Goal: Task Accomplishment & Management: Use online tool/utility

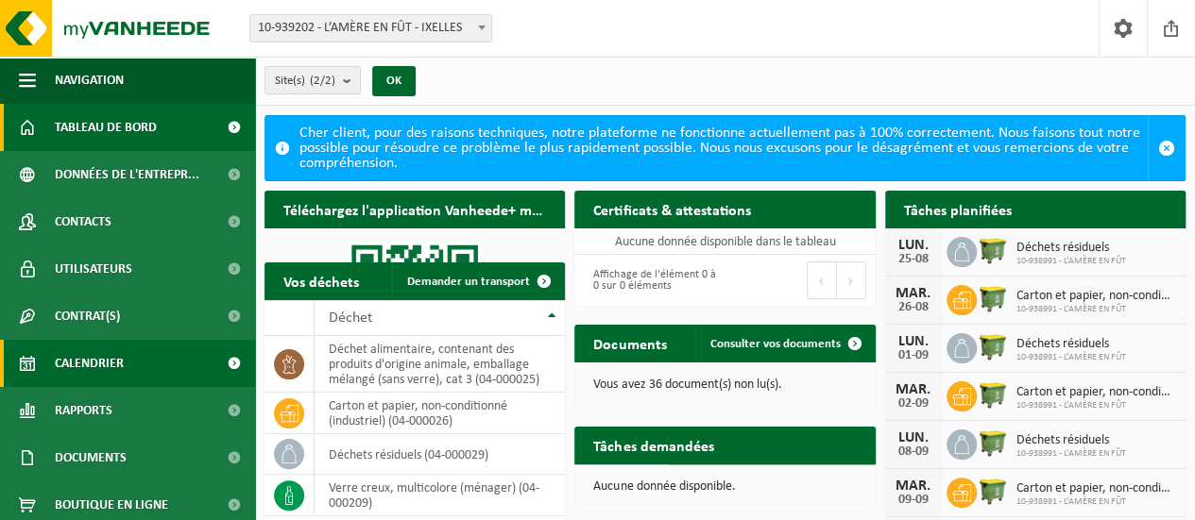
click at [110, 361] on span "Calendrier" at bounding box center [89, 363] width 69 height 47
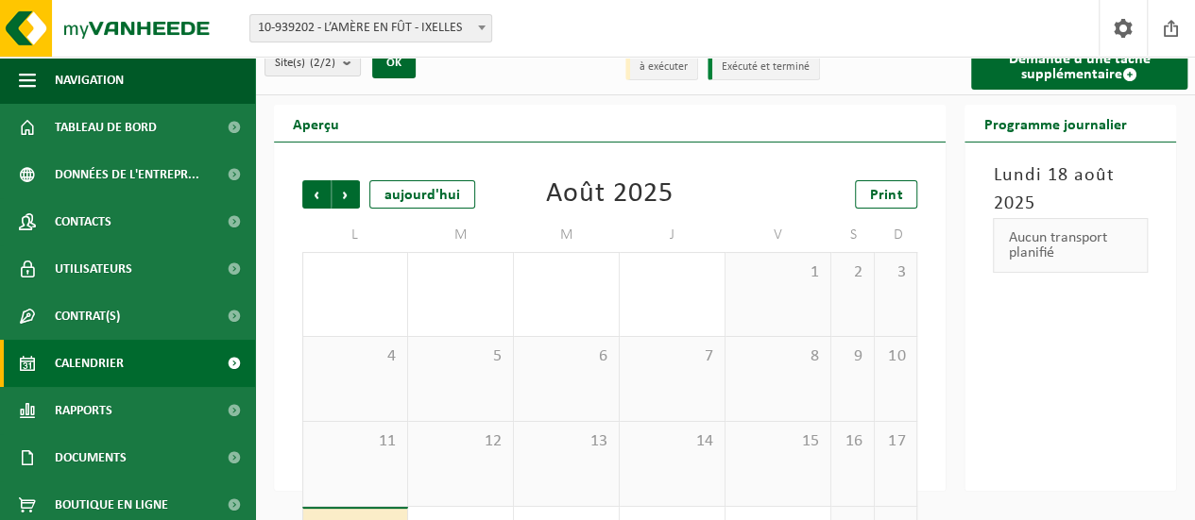
scroll to position [6, 0]
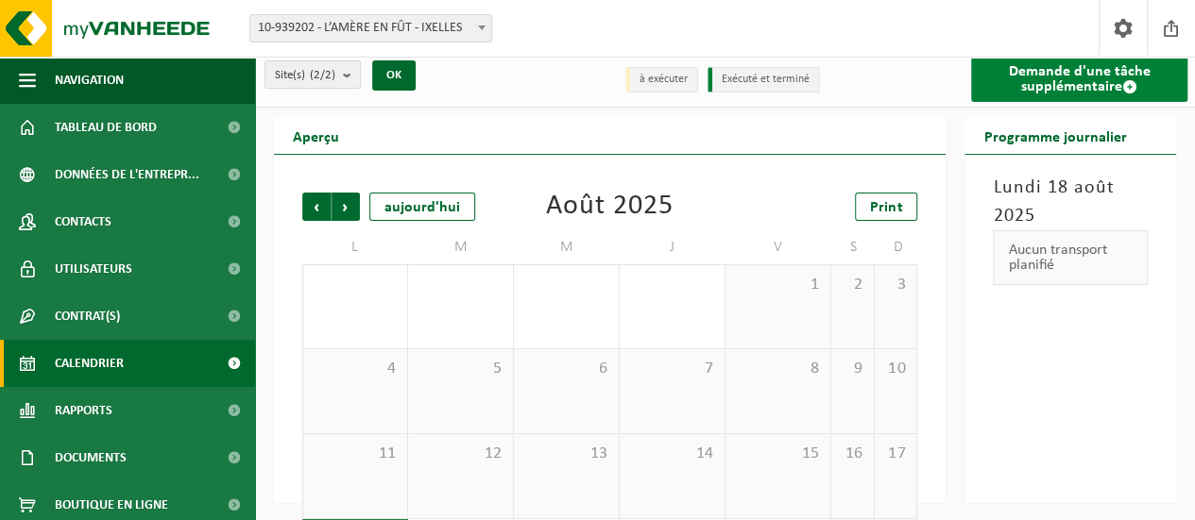
click at [1080, 76] on link "Demande d'une tâche supplémentaire" at bounding box center [1079, 79] width 216 height 45
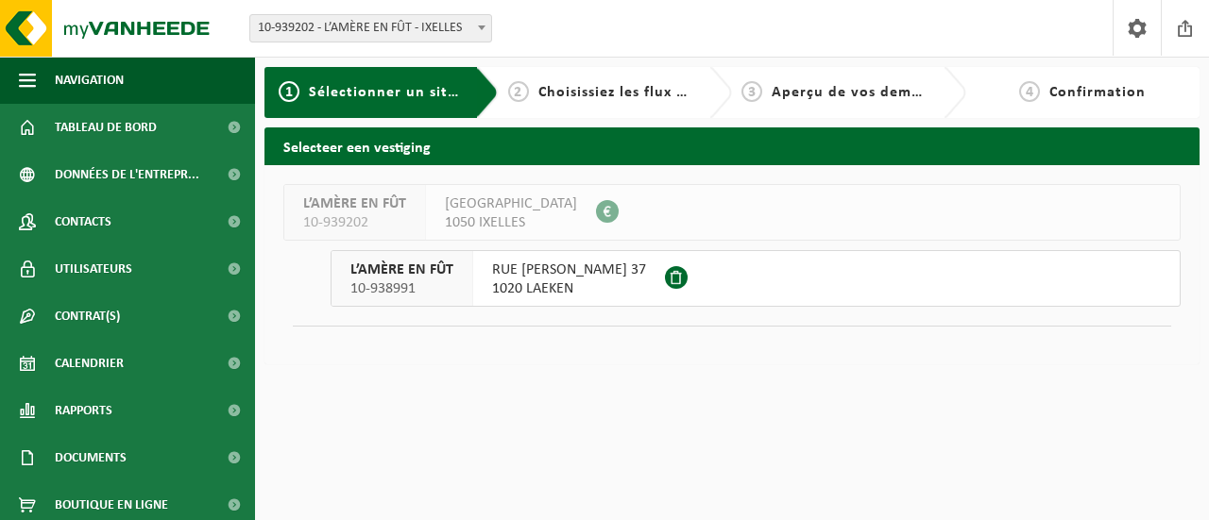
click at [783, 280] on button "L’AMÈRE EN FÛT 10-938991 RUE DIEUDONNÉ LEFÈVRE 37 1020 LAEKEN" at bounding box center [756, 278] width 850 height 57
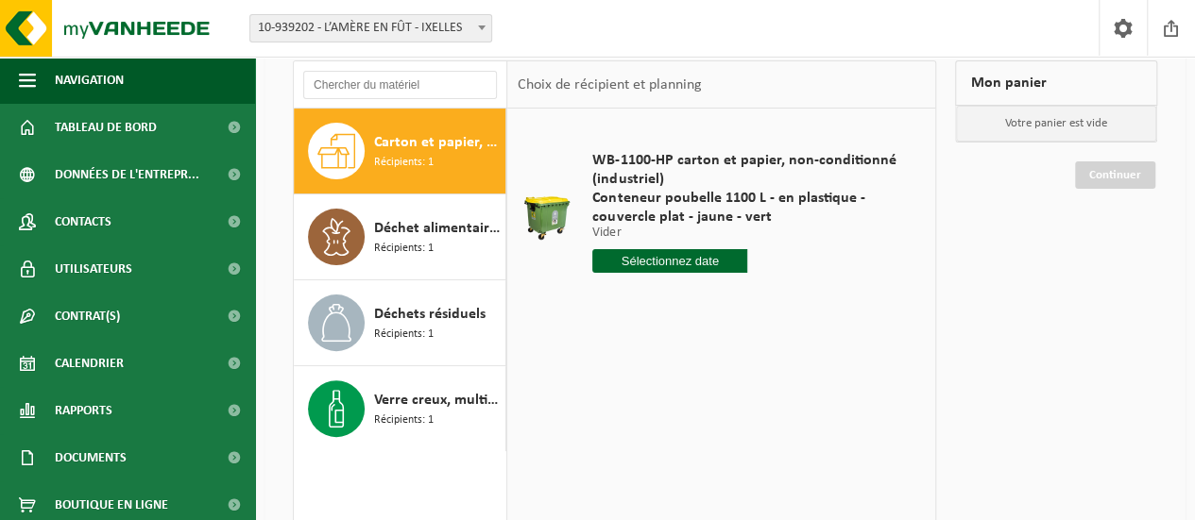
scroll to position [94, 0]
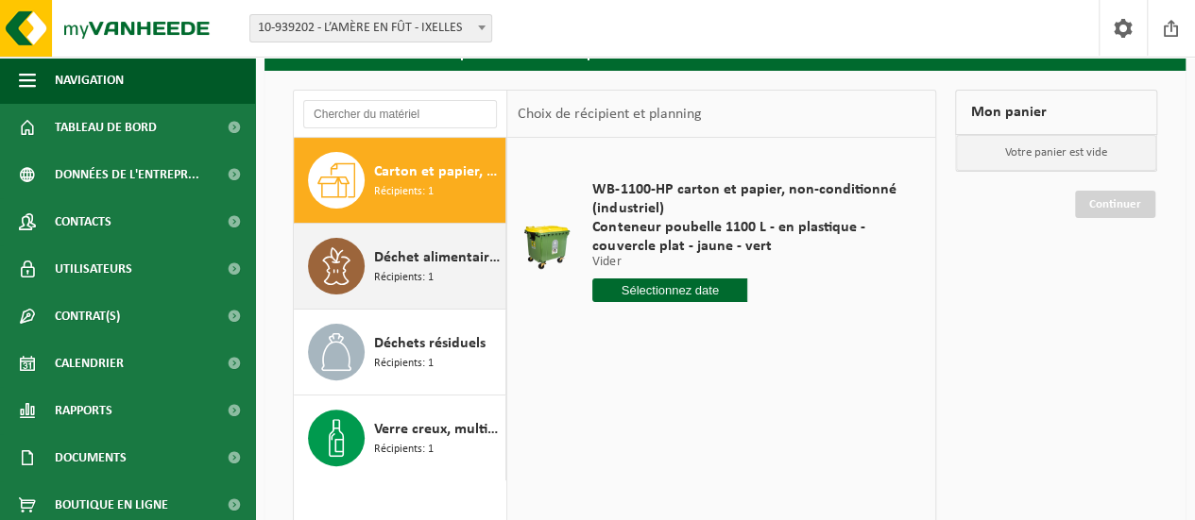
click at [438, 264] on span "Déchet alimentaire, contenant des produits d'origine animale, emballage mélangé…" at bounding box center [437, 257] width 127 height 23
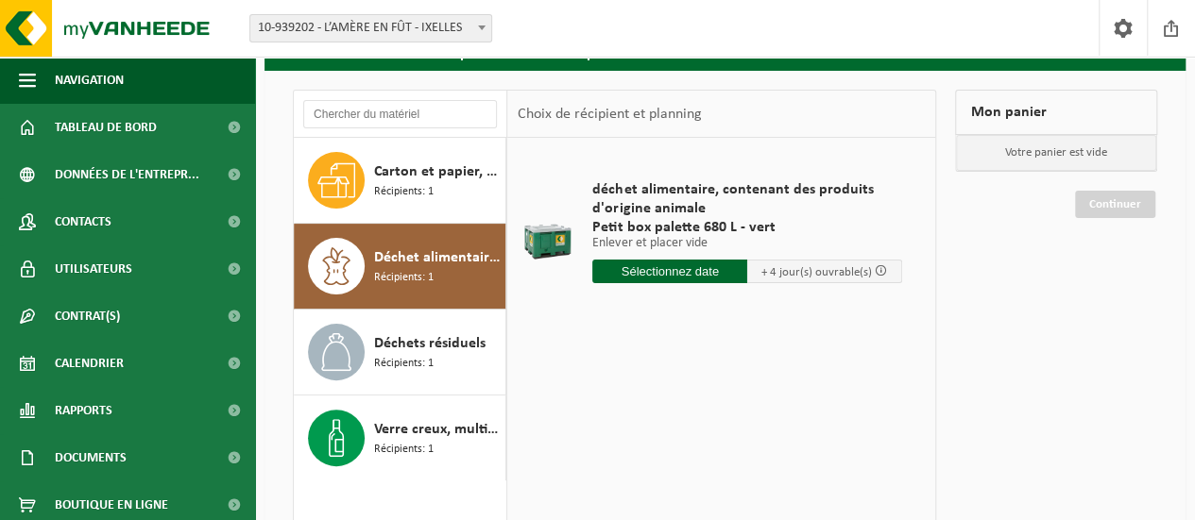
click at [659, 275] on input "text" at bounding box center [669, 272] width 155 height 24
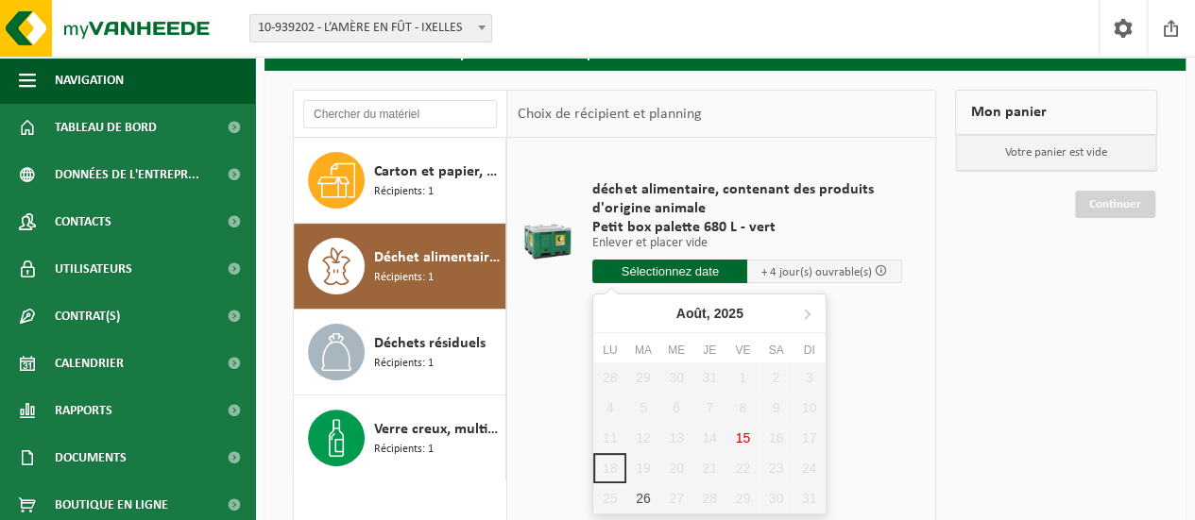
scroll to position [189, 0]
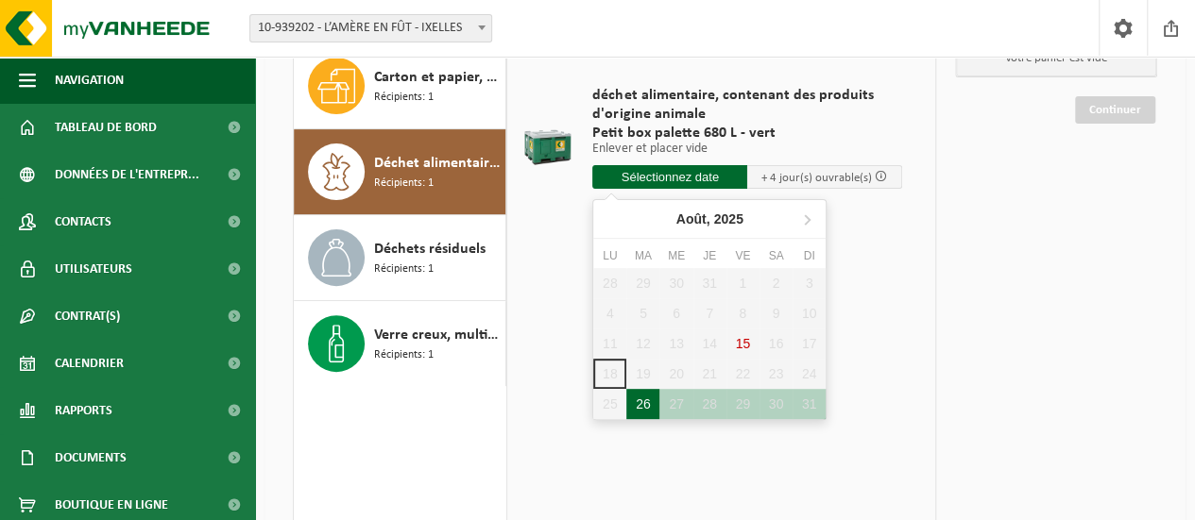
click at [645, 401] on div "26" at bounding box center [642, 404] width 33 height 30
type input "à partir de 2025-08-26"
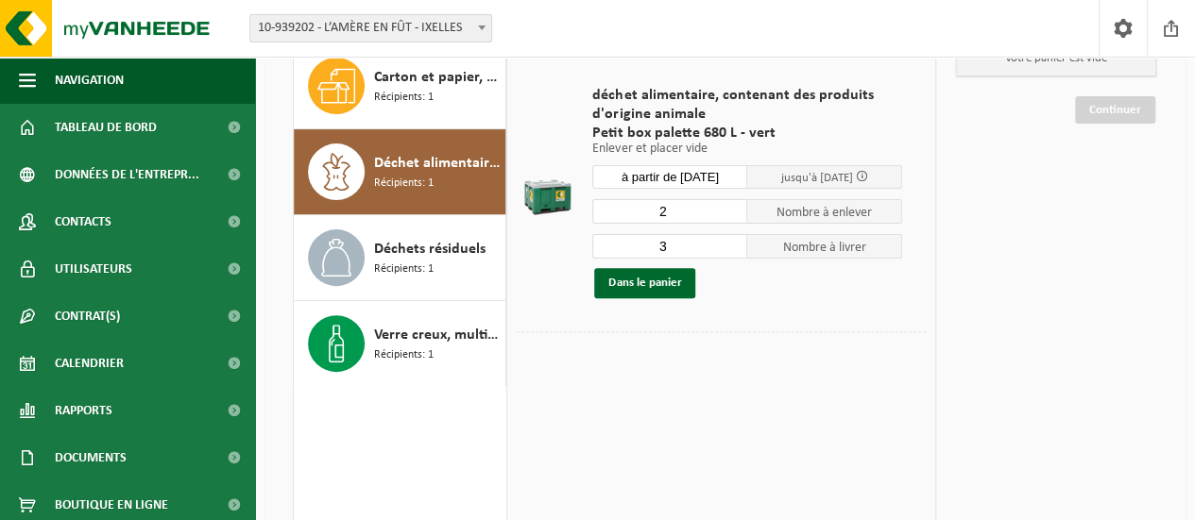
click at [733, 216] on input "2" at bounding box center [669, 211] width 155 height 25
type input "3"
click at [733, 206] on input "3" at bounding box center [669, 211] width 155 height 25
click at [654, 287] on button "Dans le panier" at bounding box center [644, 283] width 101 height 30
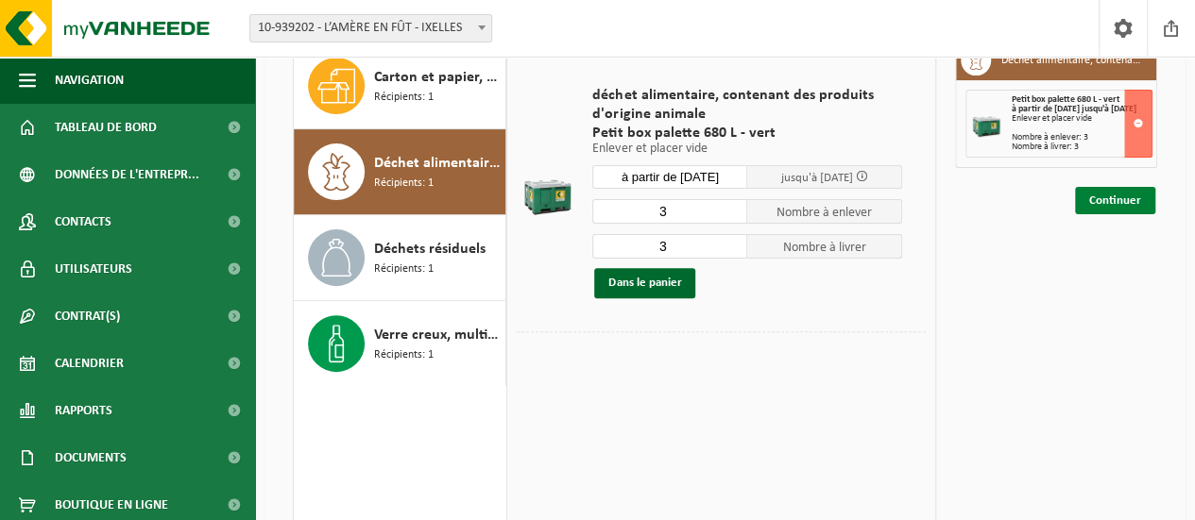
click at [1119, 209] on link "Continuer" at bounding box center [1115, 200] width 80 height 27
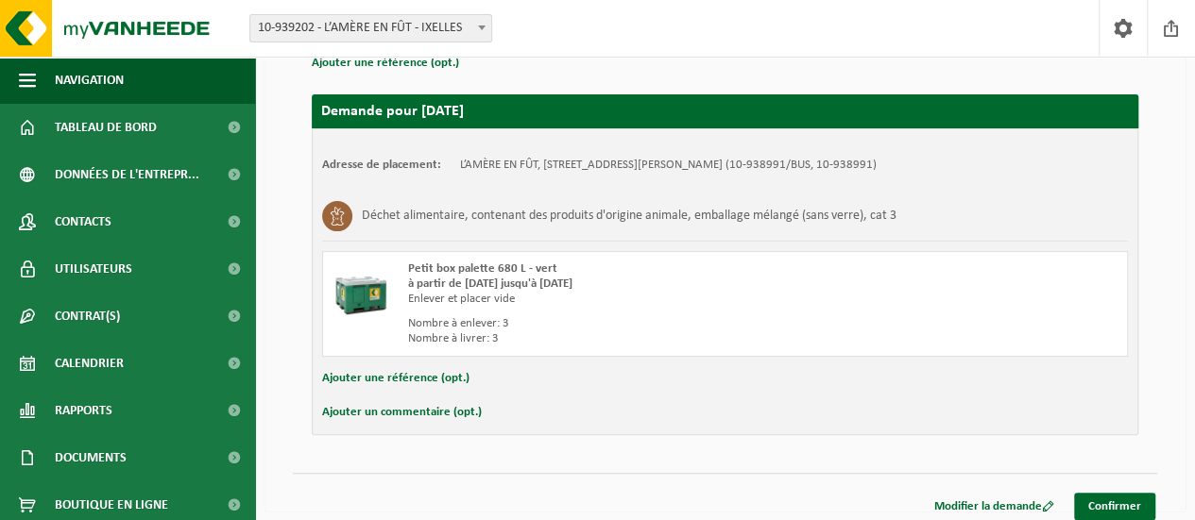
scroll to position [204, 0]
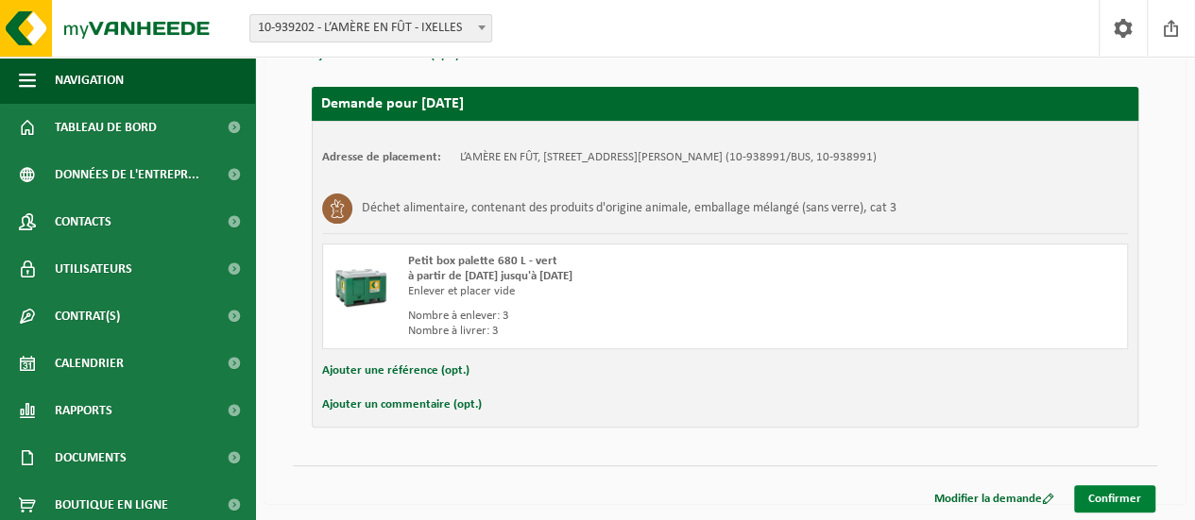
click at [1110, 495] on link "Confirmer" at bounding box center [1114, 498] width 81 height 27
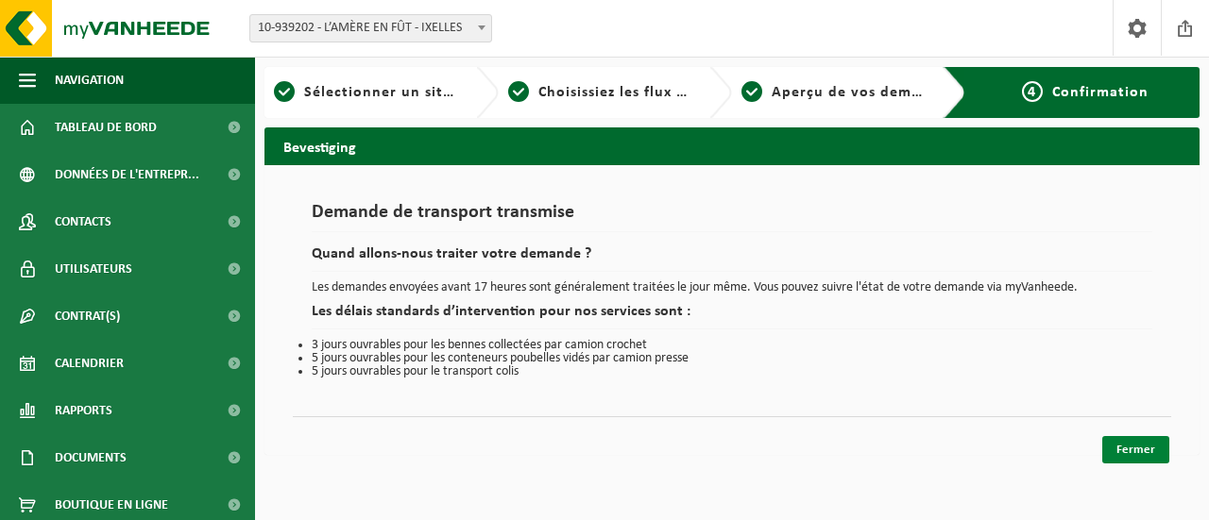
click at [1140, 449] on link "Fermer" at bounding box center [1135, 449] width 67 height 27
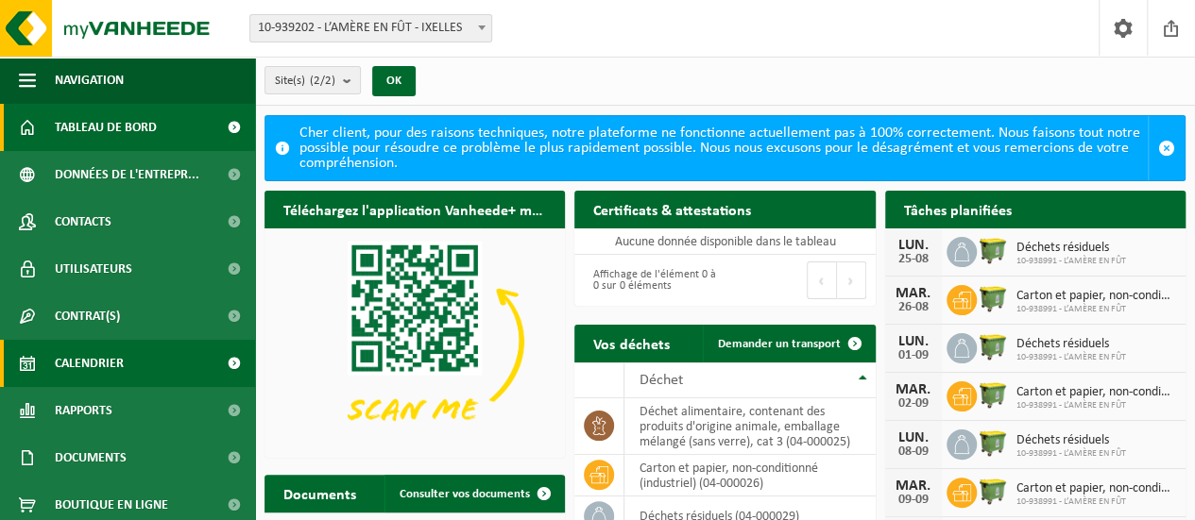
click at [122, 365] on span "Calendrier" at bounding box center [89, 363] width 69 height 47
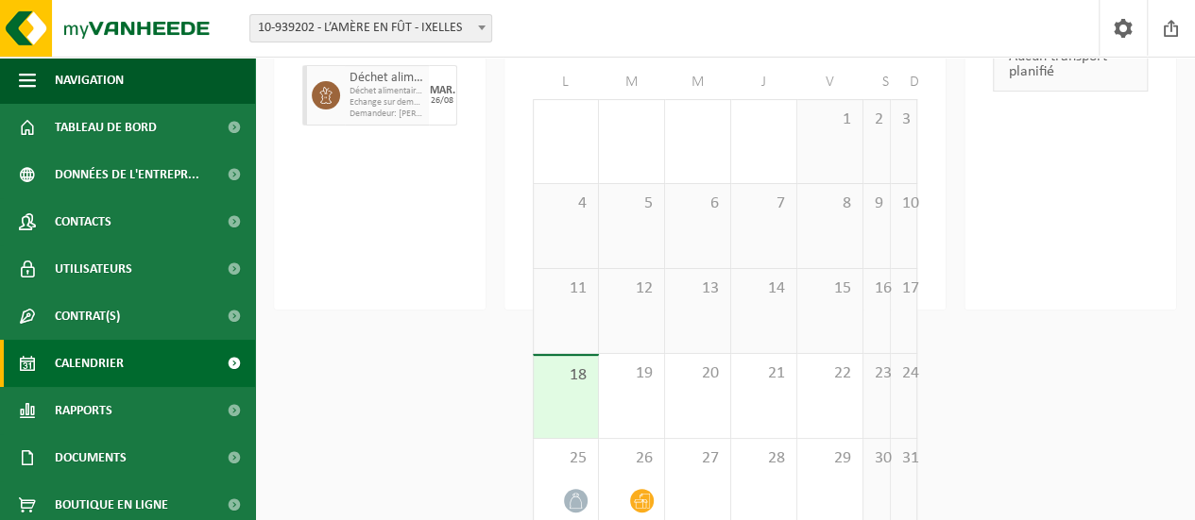
scroll to position [223, 0]
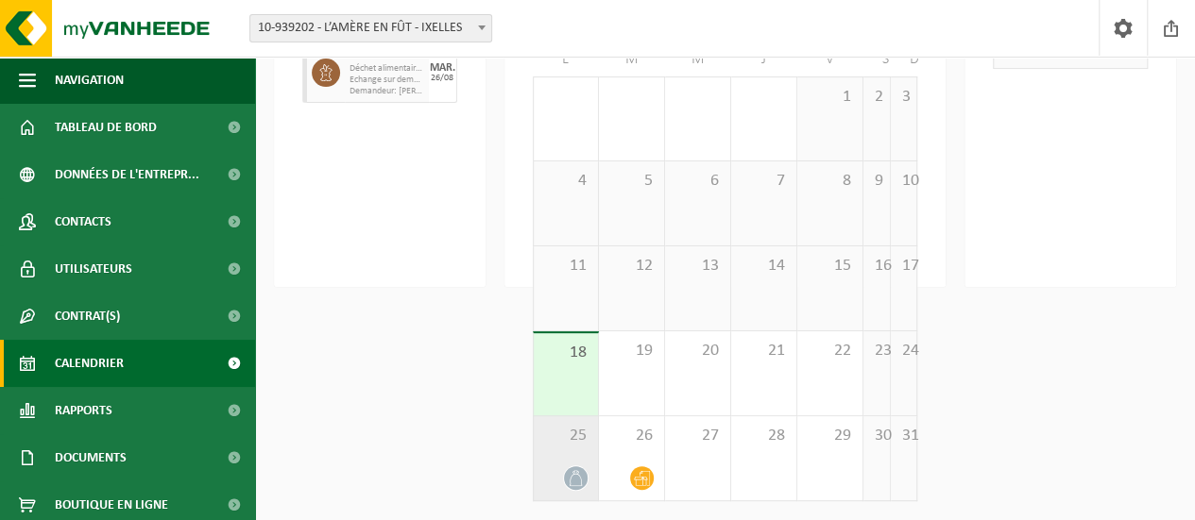
click at [573, 477] on icon at bounding box center [576, 478] width 16 height 16
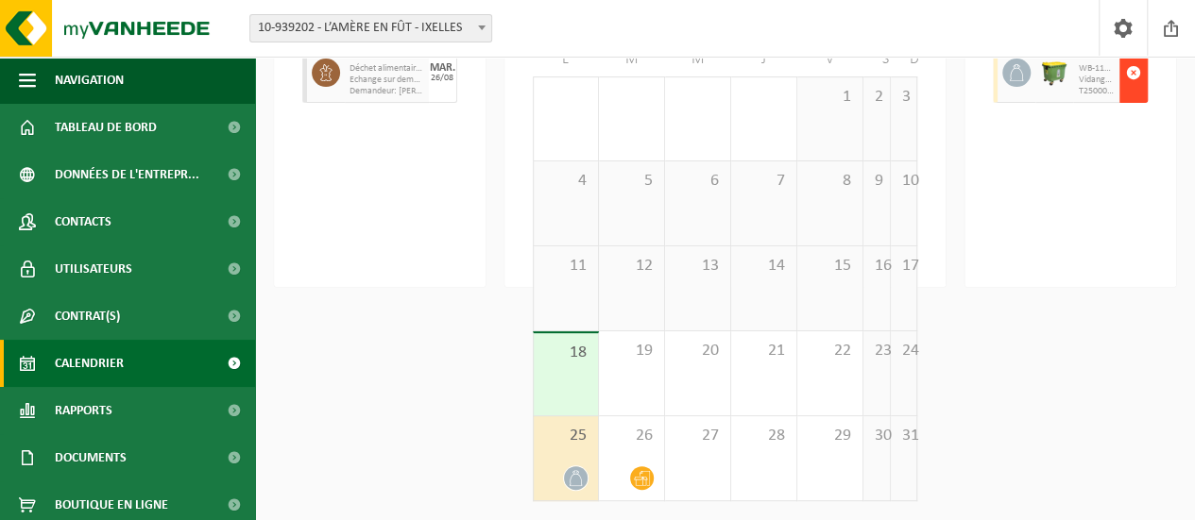
click at [1137, 78] on span "button" at bounding box center [1133, 73] width 15 height 38
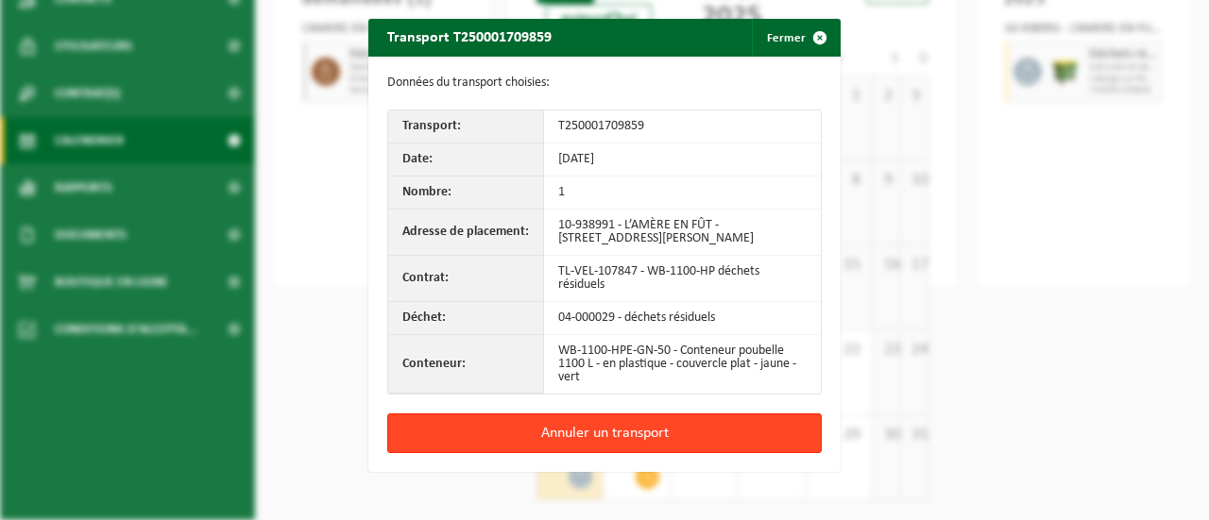
click at [720, 431] on button "Annuler un transport" at bounding box center [604, 434] width 434 height 40
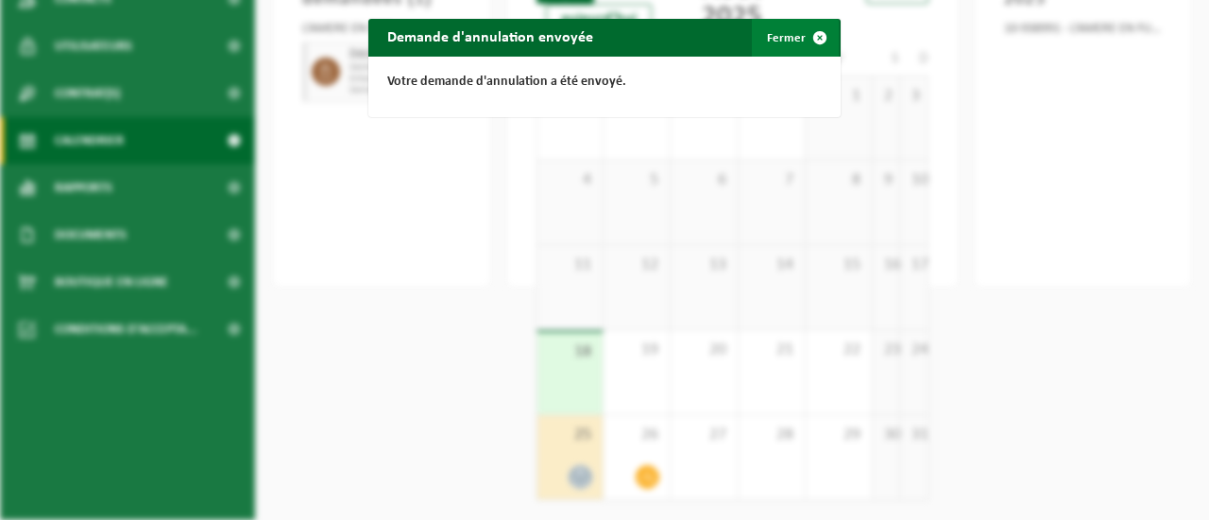
click at [801, 34] on span "button" at bounding box center [820, 38] width 38 height 38
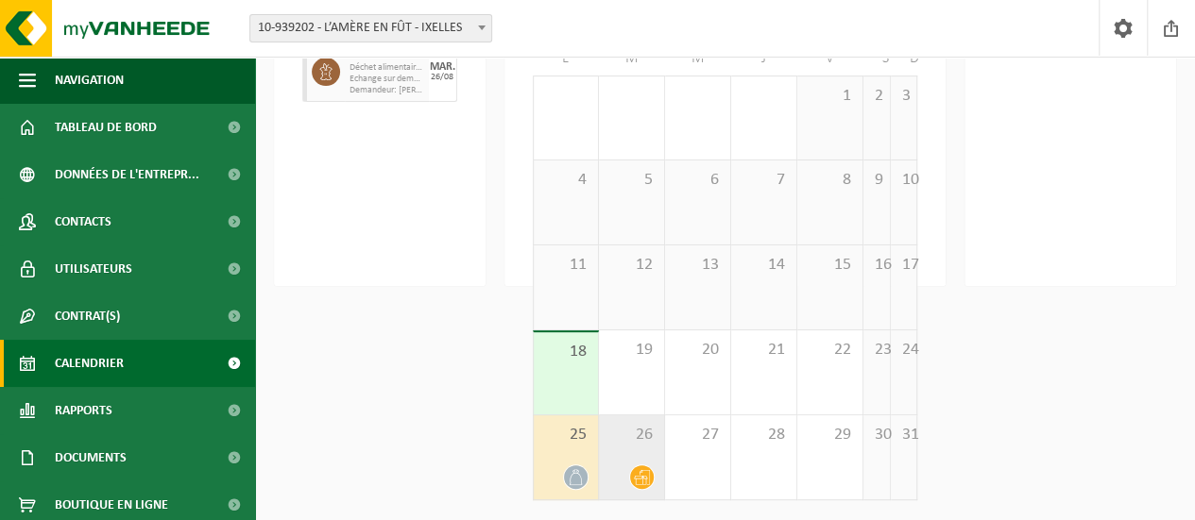
click at [625, 475] on div at bounding box center [631, 477] width 46 height 25
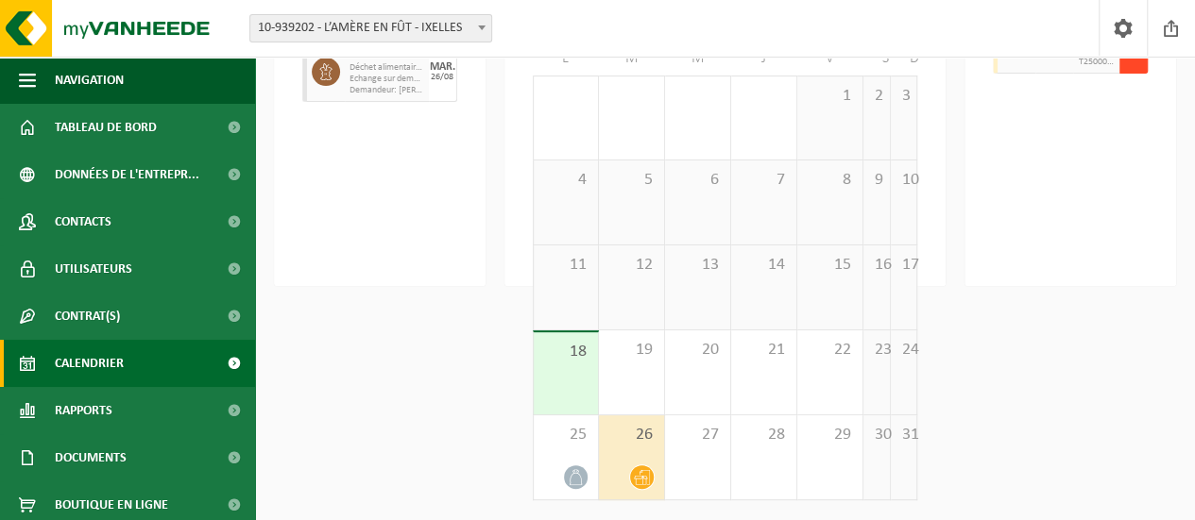
click at [1141, 74] on button "button" at bounding box center [1133, 43] width 28 height 60
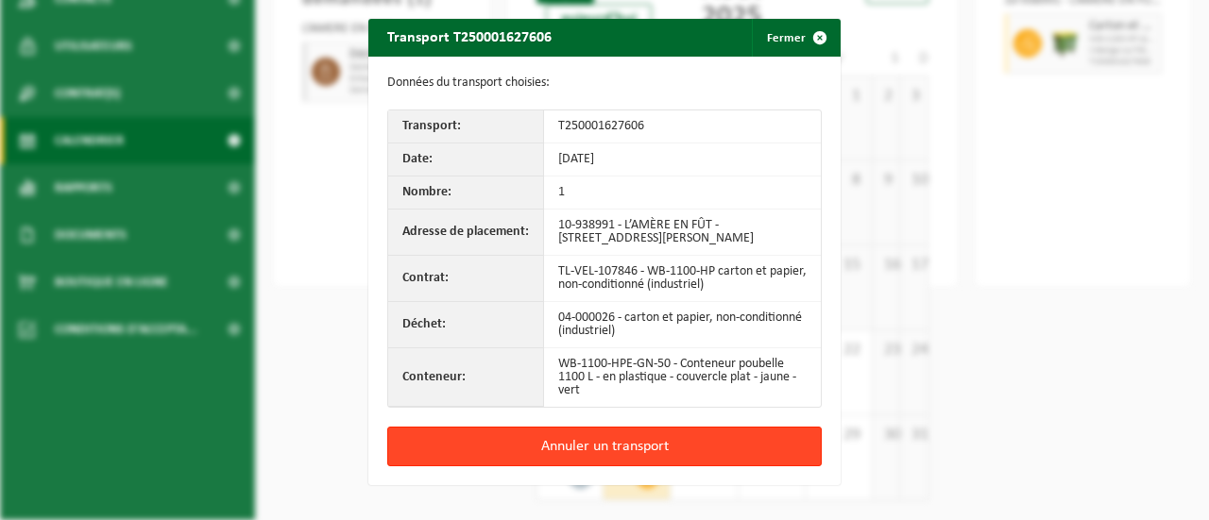
click at [648, 434] on button "Annuler un transport" at bounding box center [604, 447] width 434 height 40
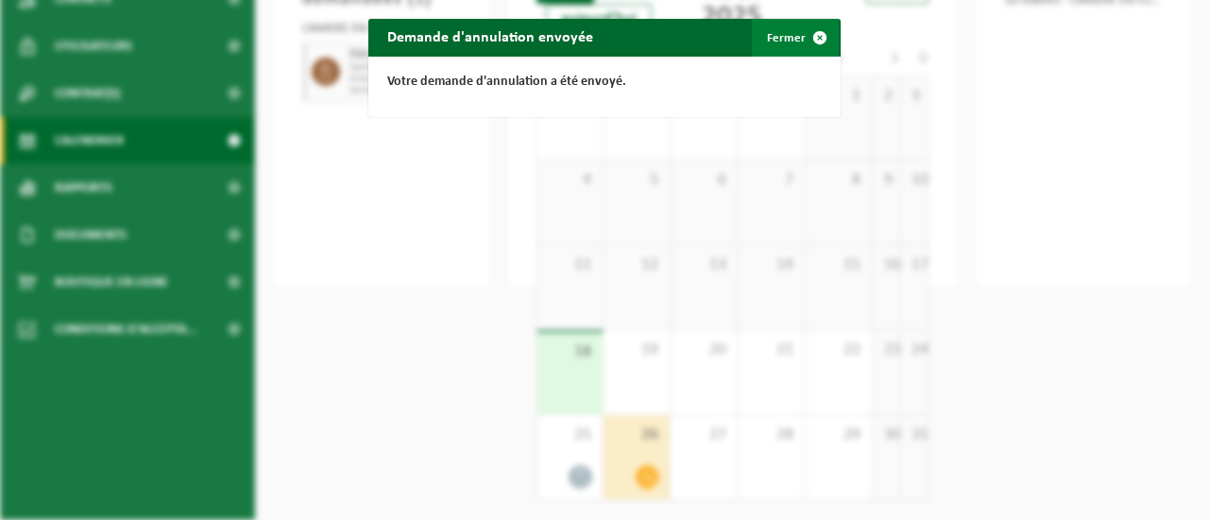
click at [820, 40] on span "button" at bounding box center [820, 38] width 38 height 38
